Goal: Task Accomplishment & Management: Use online tool/utility

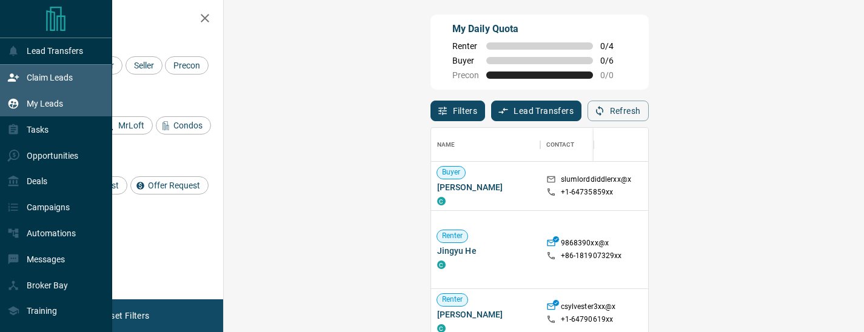
scroll to position [246, 614]
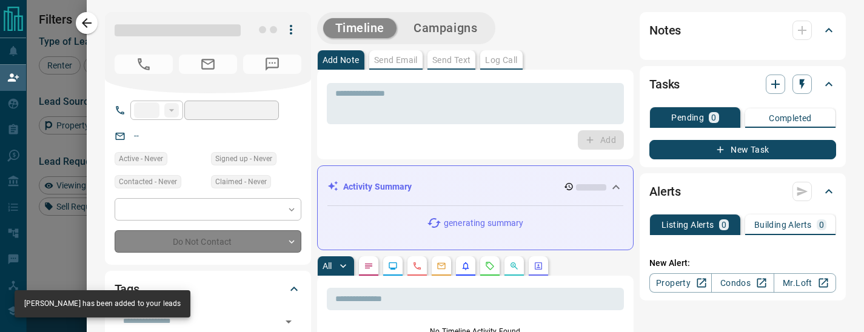
type input "**"
type input "**********"
type input "**"
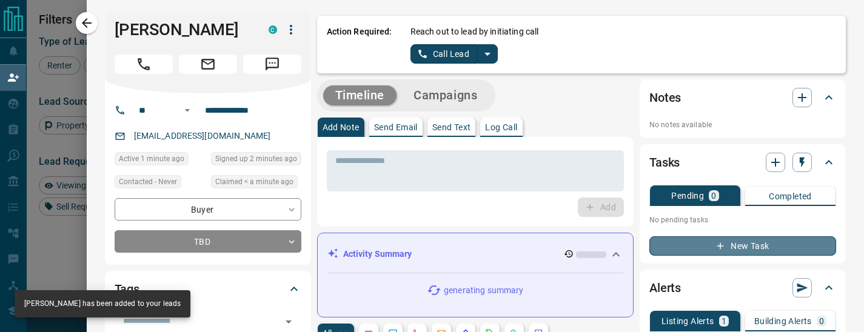
click at [718, 249] on icon "button" at bounding box center [720, 246] width 11 height 11
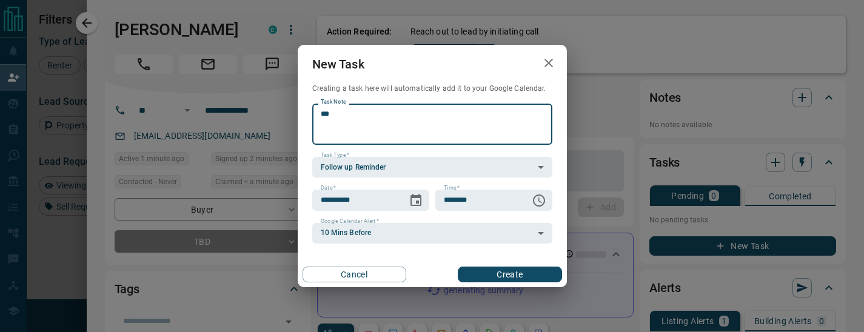
type textarea "***"
click at [518, 273] on button "Create" at bounding box center [510, 275] width 104 height 16
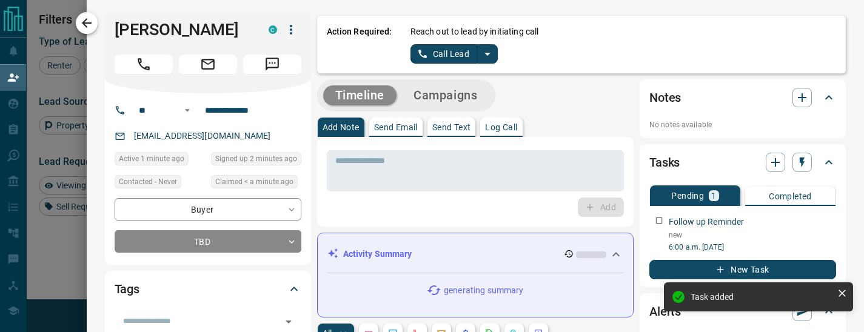
click at [87, 24] on icon "button" at bounding box center [86, 23] width 15 height 15
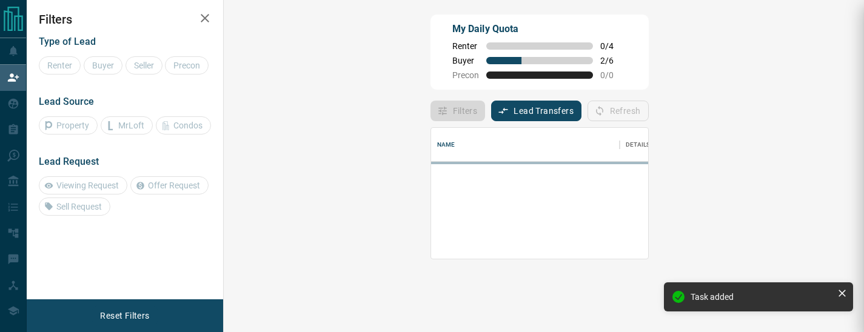
scroll to position [131, 614]
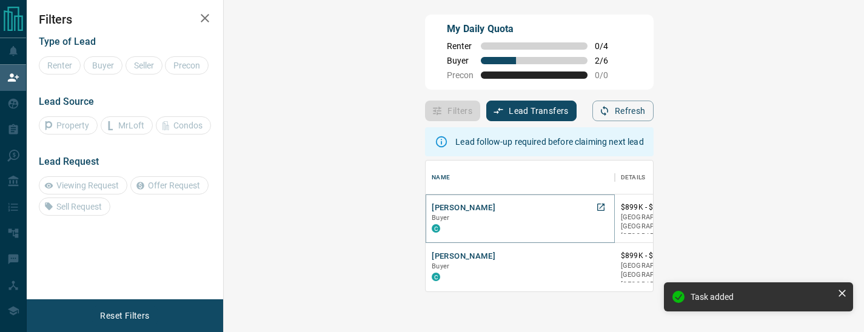
click at [432, 211] on button "[PERSON_NAME]" at bounding box center [464, 208] width 64 height 12
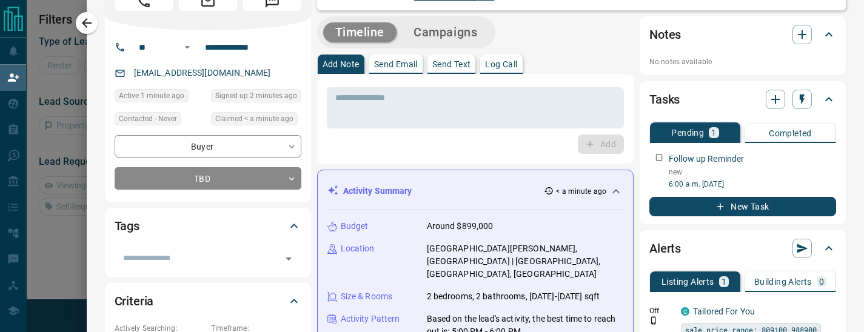
scroll to position [0, 0]
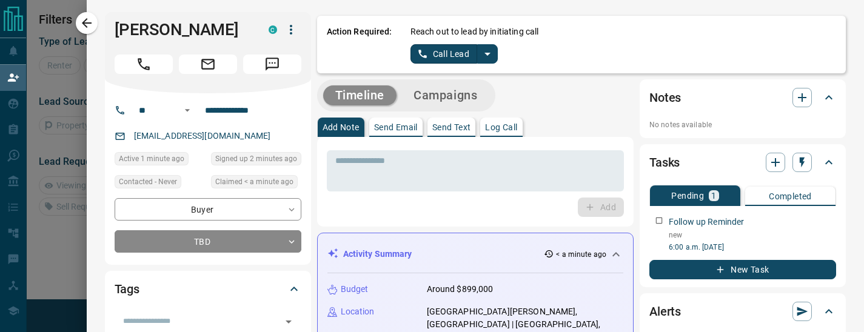
click at [722, 268] on icon "button" at bounding box center [720, 269] width 11 height 11
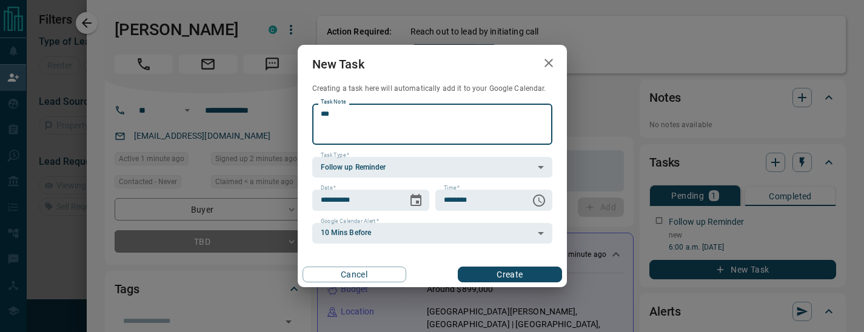
type textarea "***"
click at [512, 269] on button "Create" at bounding box center [510, 275] width 104 height 16
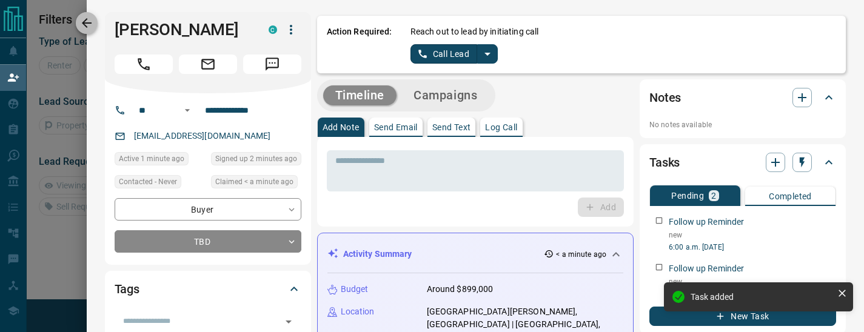
click at [89, 24] on icon "button" at bounding box center [86, 23] width 15 height 15
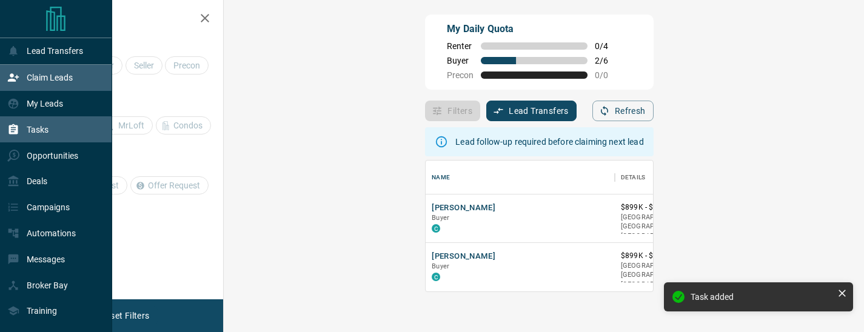
click at [48, 128] on p "Tasks" at bounding box center [38, 130] width 22 height 10
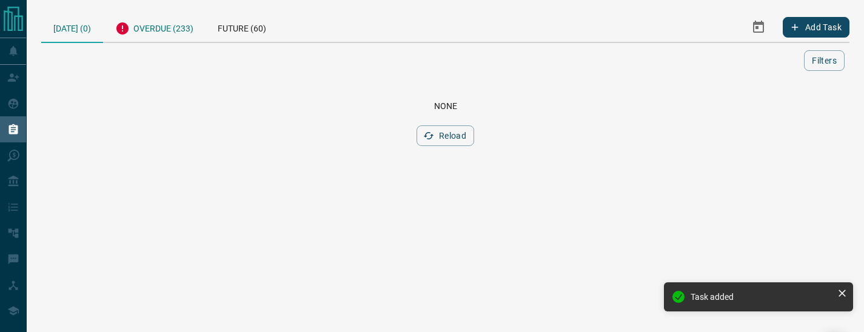
click at [155, 32] on div "Overdue (233)" at bounding box center [154, 27] width 102 height 30
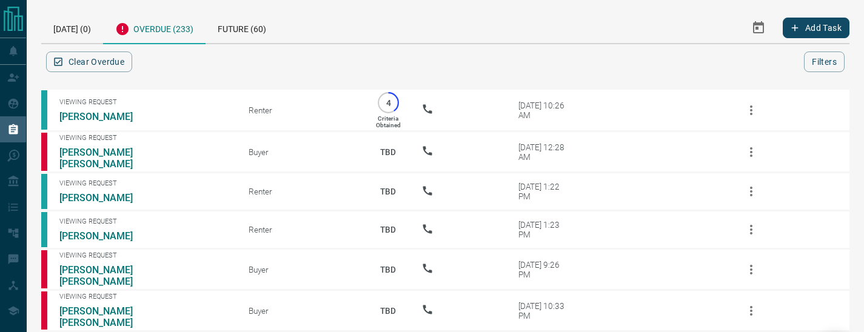
scroll to position [1, 0]
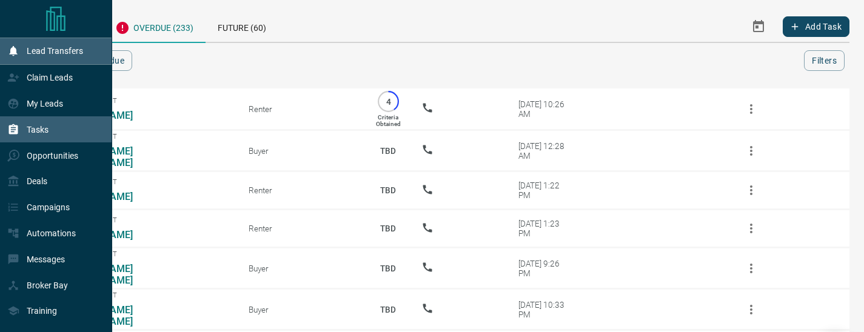
click at [42, 58] on div "Lead Transfers" at bounding box center [45, 51] width 76 height 20
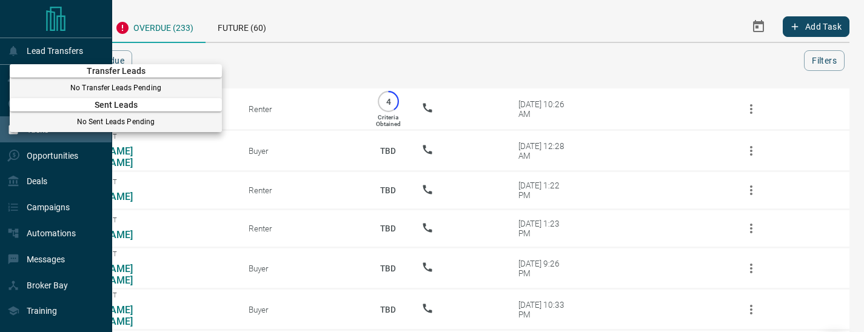
click at [72, 12] on div at bounding box center [432, 166] width 864 height 332
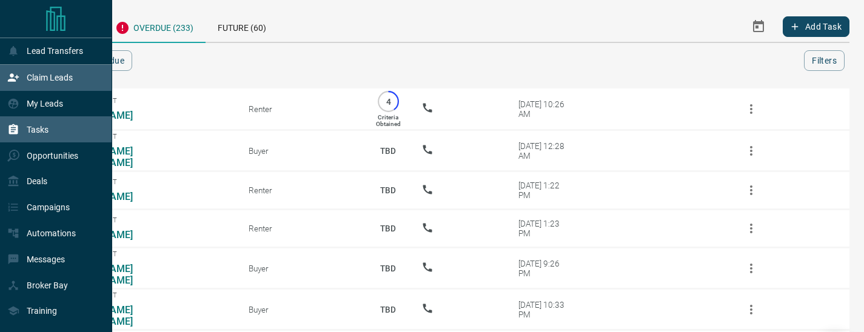
click at [70, 78] on p "Claim Leads" at bounding box center [50, 78] width 46 height 10
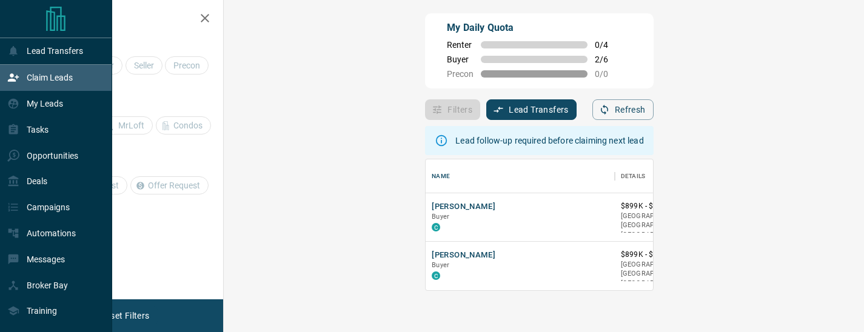
scroll to position [131, 614]
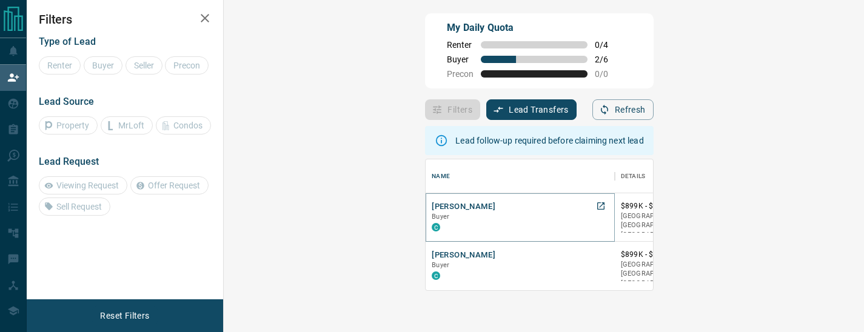
click at [432, 205] on button "[PERSON_NAME]" at bounding box center [464, 207] width 64 height 12
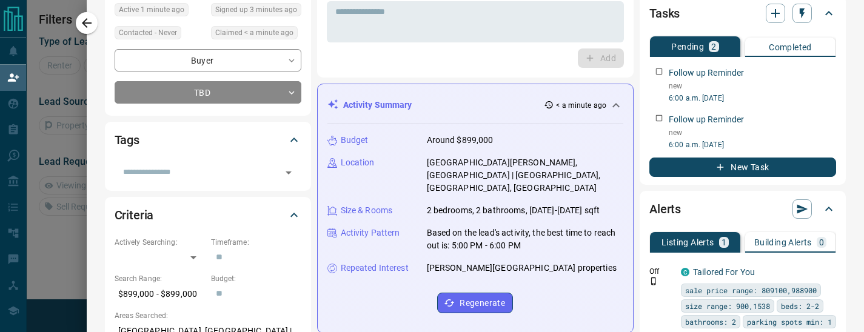
scroll to position [0, 0]
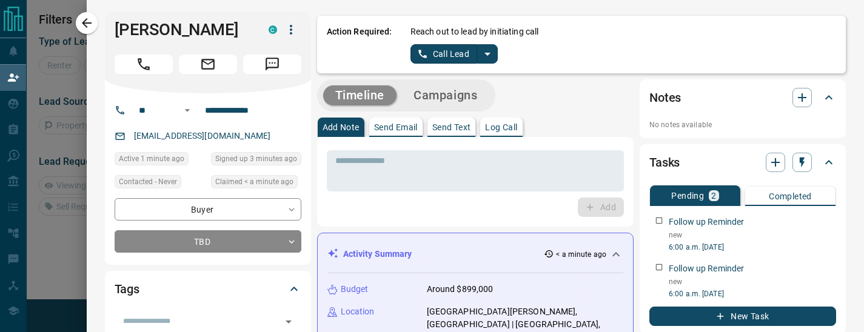
click at [484, 53] on icon "split button" at bounding box center [487, 54] width 6 height 3
click at [444, 98] on li "Log Manual Call" at bounding box center [453, 96] width 74 height 18
click at [413, 53] on button "Log Manual Call" at bounding box center [450, 53] width 80 height 19
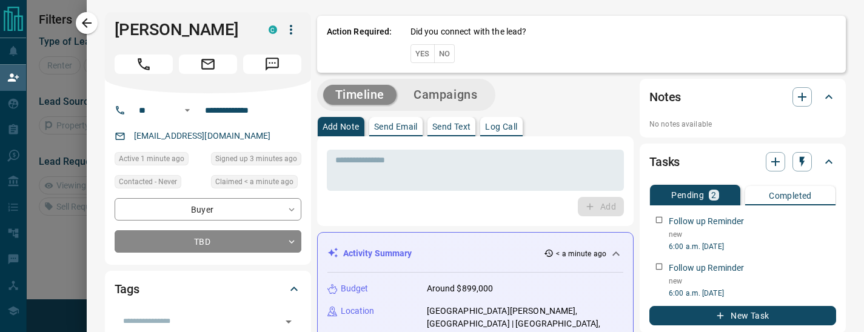
click at [413, 53] on button "Yes" at bounding box center [422, 53] width 24 height 19
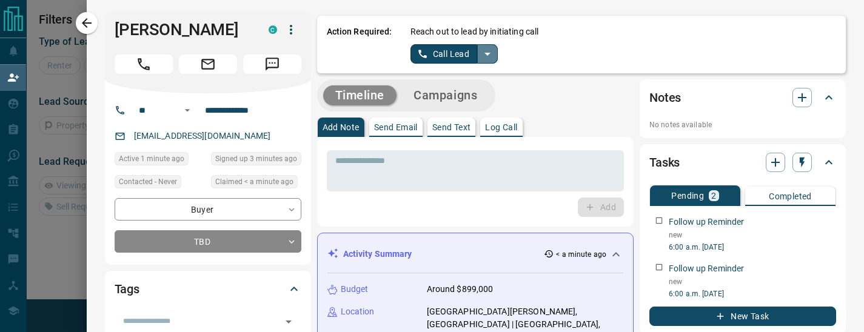
click at [482, 55] on icon "split button" at bounding box center [487, 54] width 15 height 15
click at [445, 99] on li "Log Manual Call" at bounding box center [453, 96] width 74 height 18
click at [416, 50] on button "Log Manual Call" at bounding box center [450, 53] width 80 height 19
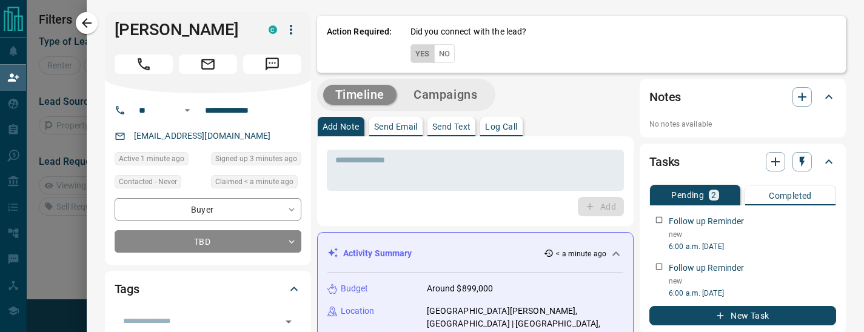
click at [416, 51] on button "Yes" at bounding box center [422, 53] width 24 height 19
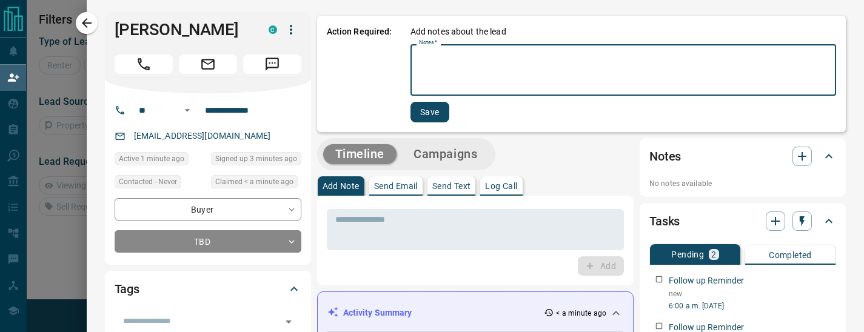
click at [432, 55] on textarea "Notes   *" at bounding box center [623, 70] width 408 height 41
type textarea "***"
click at [427, 110] on button "Save" at bounding box center [427, 112] width 39 height 21
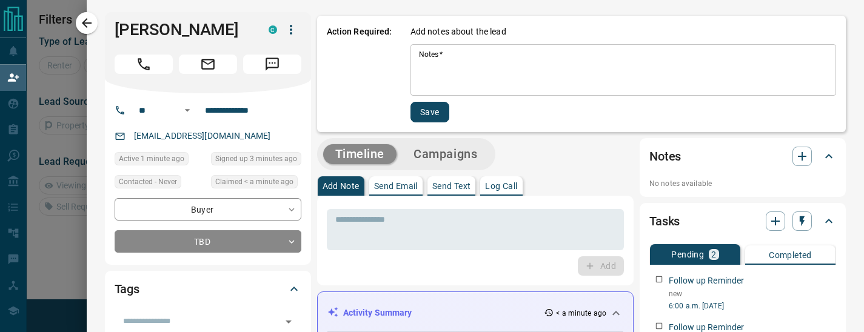
click at [415, 65] on div "* Notes   *" at bounding box center [622, 70] width 425 height 52
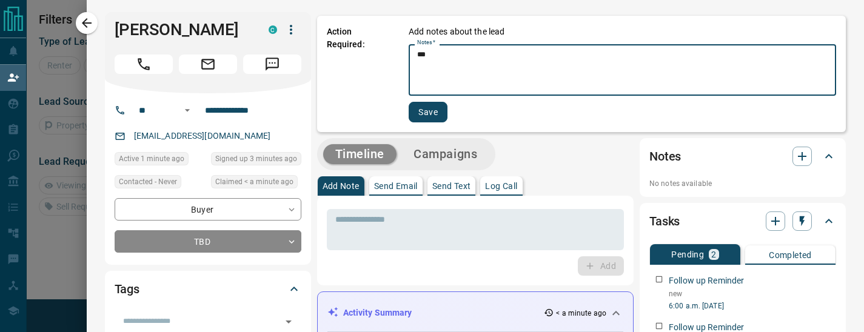
type textarea "***"
click at [434, 113] on button "Save" at bounding box center [427, 112] width 39 height 21
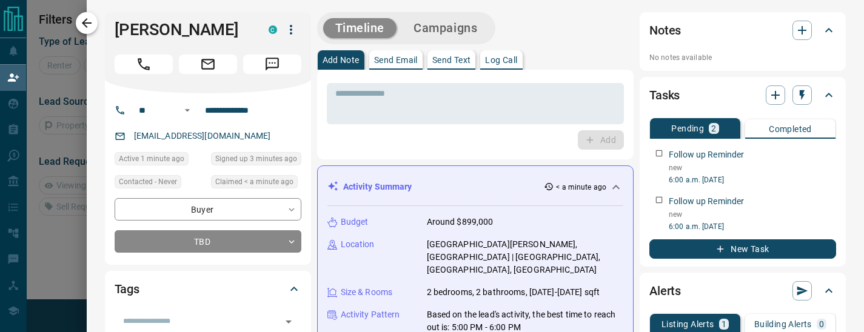
click at [86, 23] on icon "button" at bounding box center [87, 23] width 10 height 10
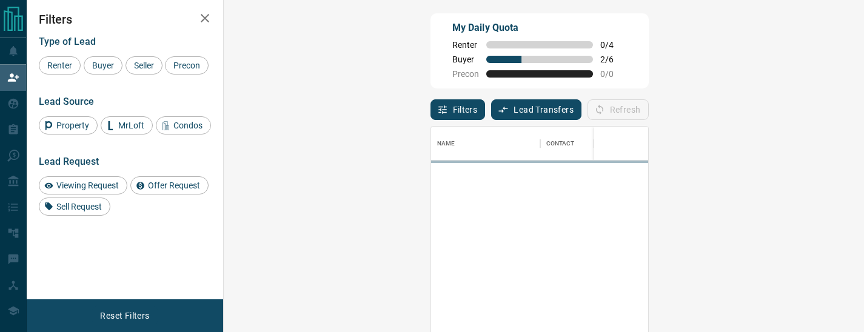
scroll to position [246, 614]
